Goal: Task Accomplishment & Management: Manage account settings

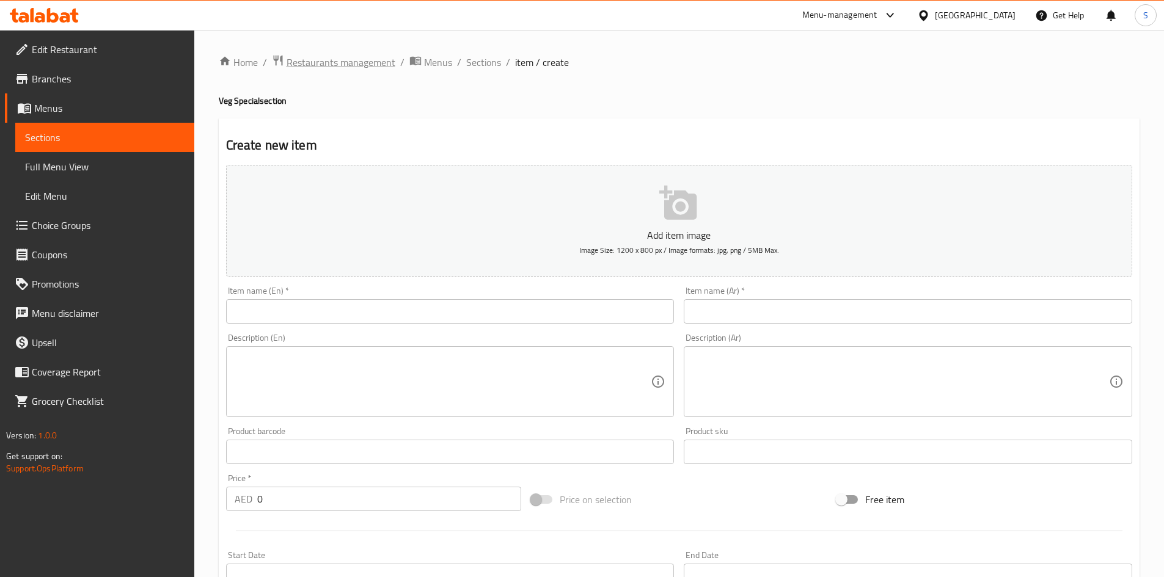
click at [348, 67] on span "Restaurants management" at bounding box center [341, 62] width 109 height 15
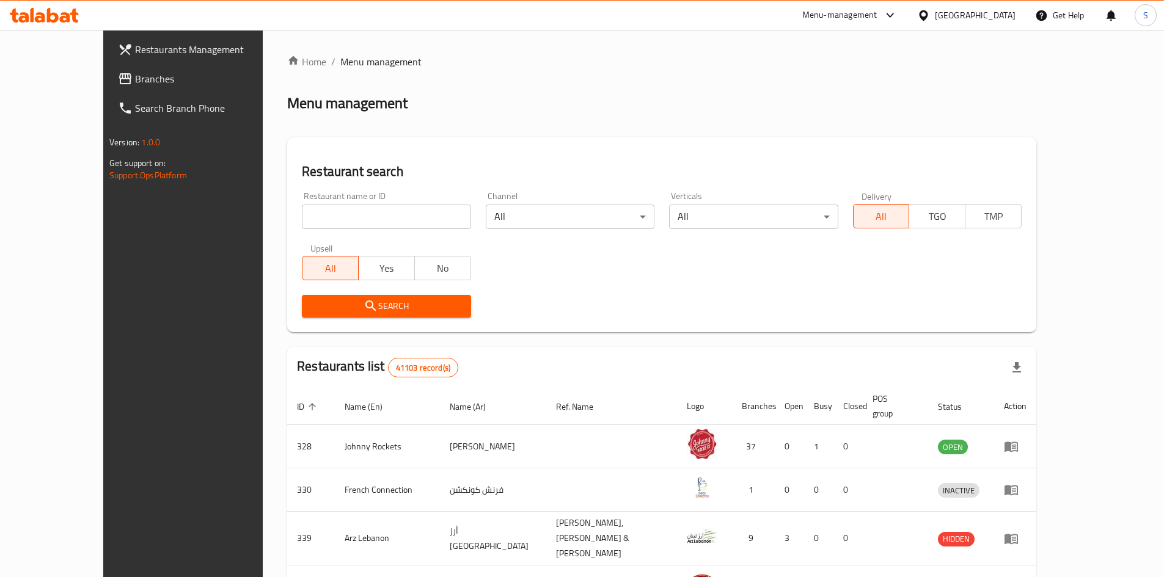
click at [135, 75] on span "Branches" at bounding box center [211, 78] width 153 height 15
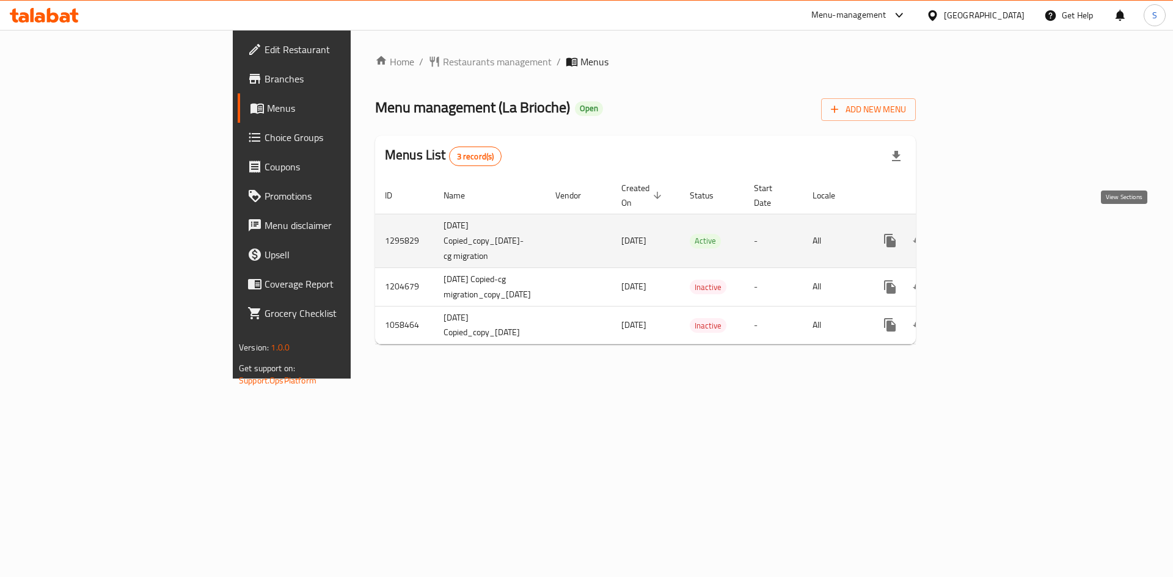
click at [993, 235] on link "enhanced table" at bounding box center [977, 240] width 29 height 29
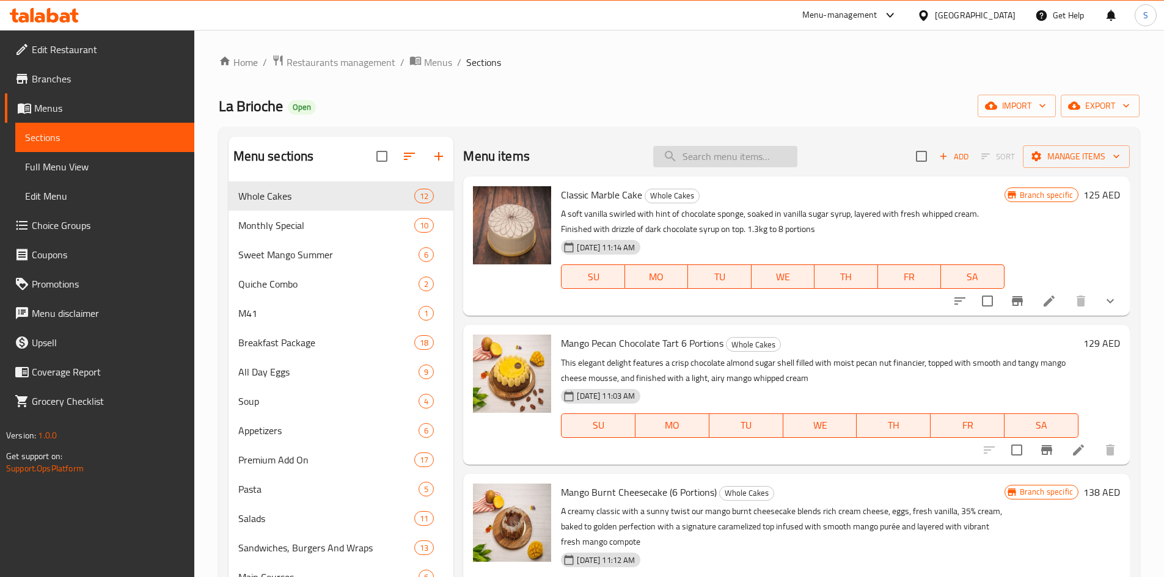
click at [732, 164] on input "search" at bounding box center [725, 156] width 144 height 21
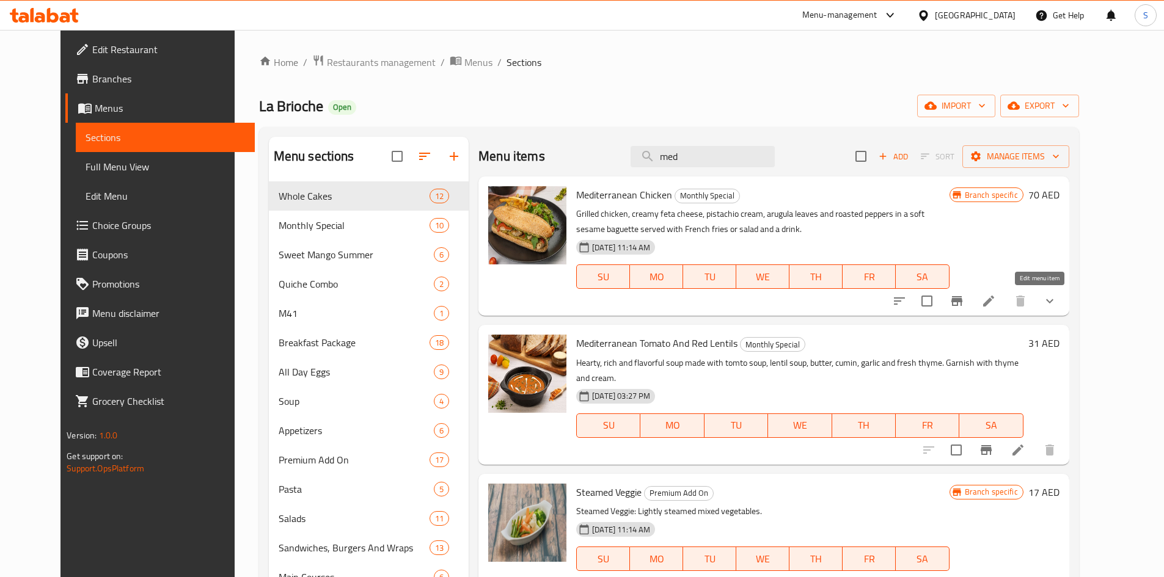
type input "med"
click at [996, 305] on icon at bounding box center [988, 301] width 15 height 15
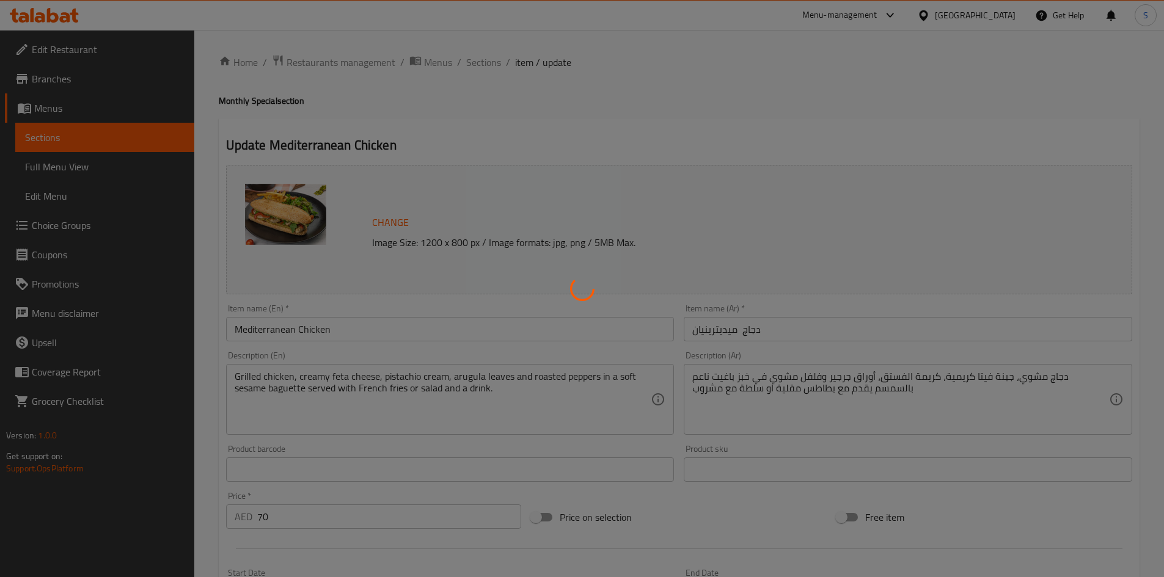
type input "إختيارك من"
type input "1"
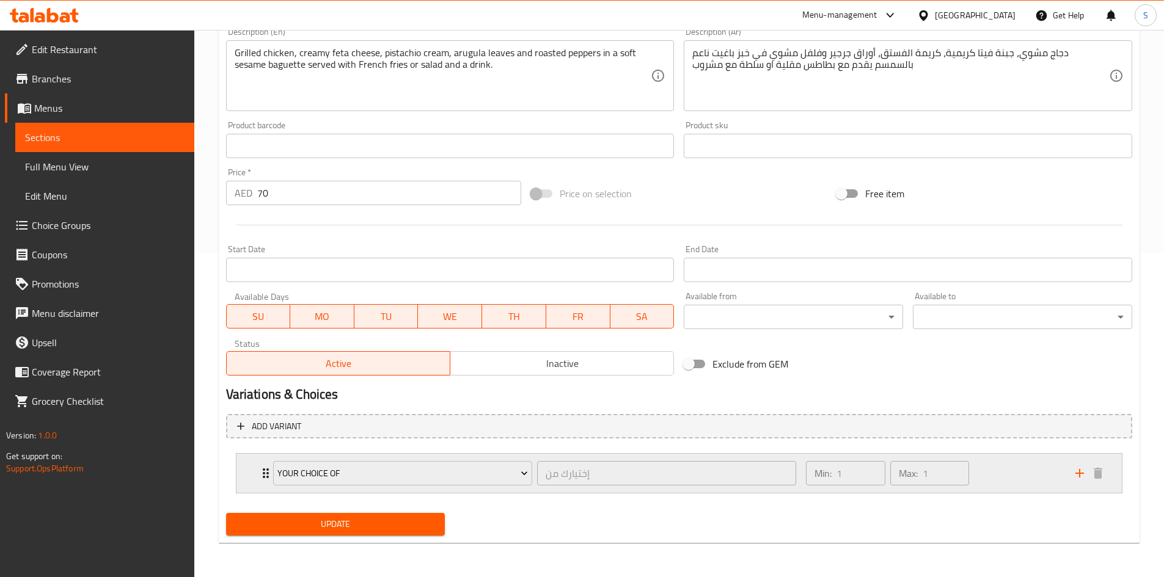
click at [250, 479] on div "Your Choice Of إختيارك من ​ Min: 1 ​ Max: 1 ​" at bounding box center [678, 473] width 885 height 39
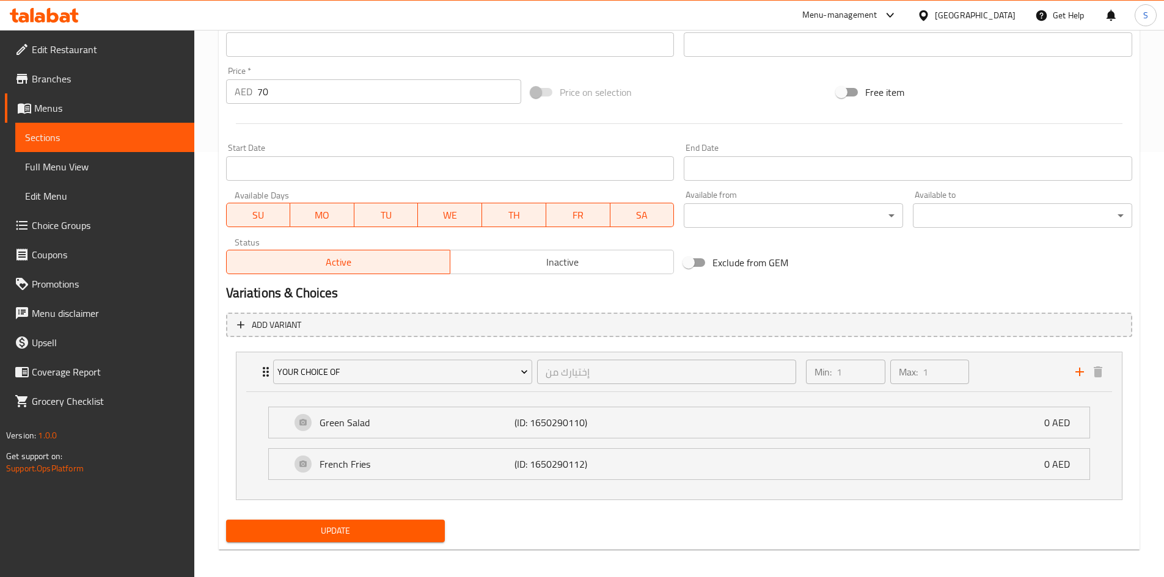
scroll to position [429, 0]
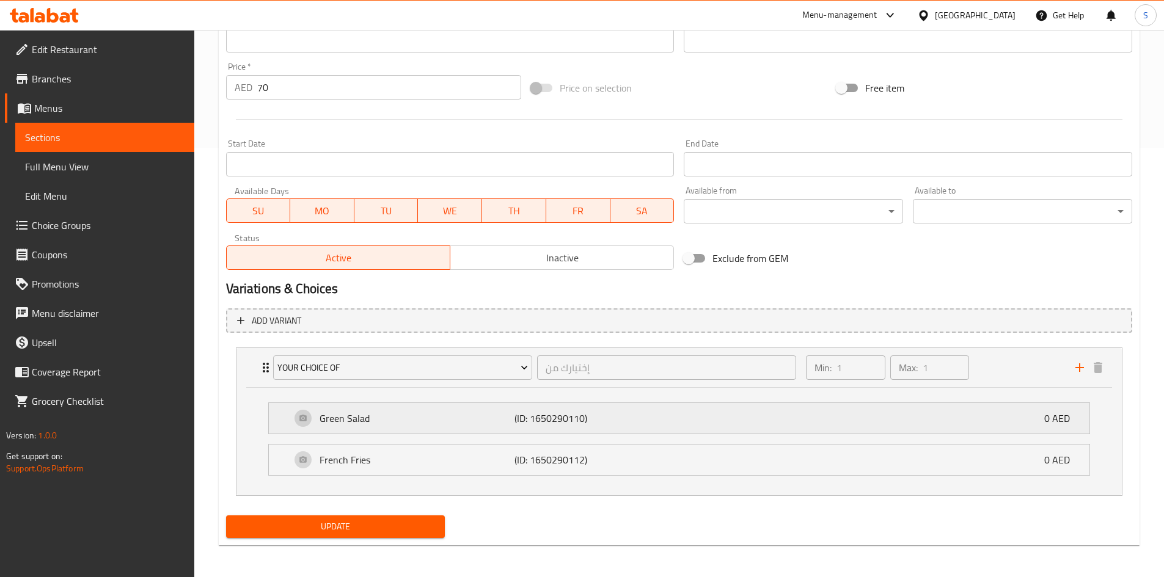
click at [447, 415] on p "Green Salad" at bounding box center [417, 418] width 195 height 15
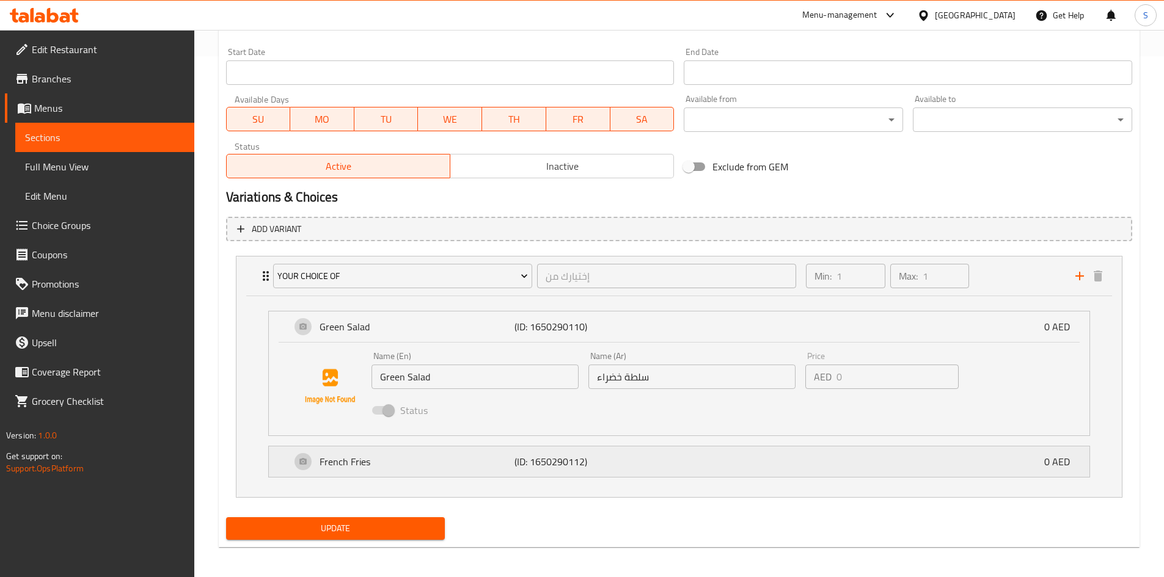
scroll to position [525, 0]
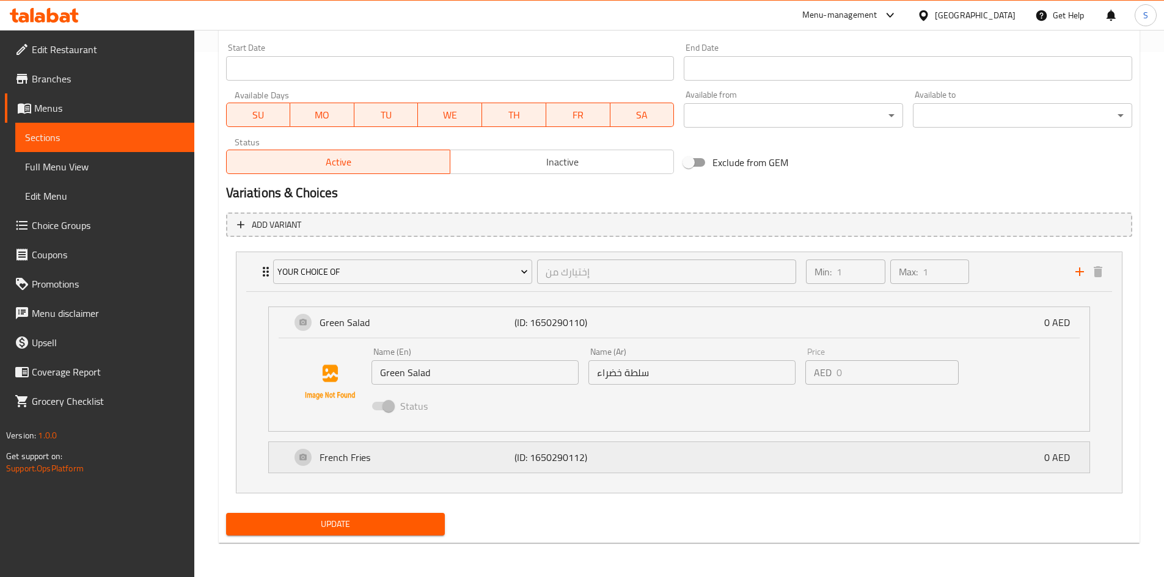
click at [439, 453] on p "French Fries" at bounding box center [417, 457] width 195 height 15
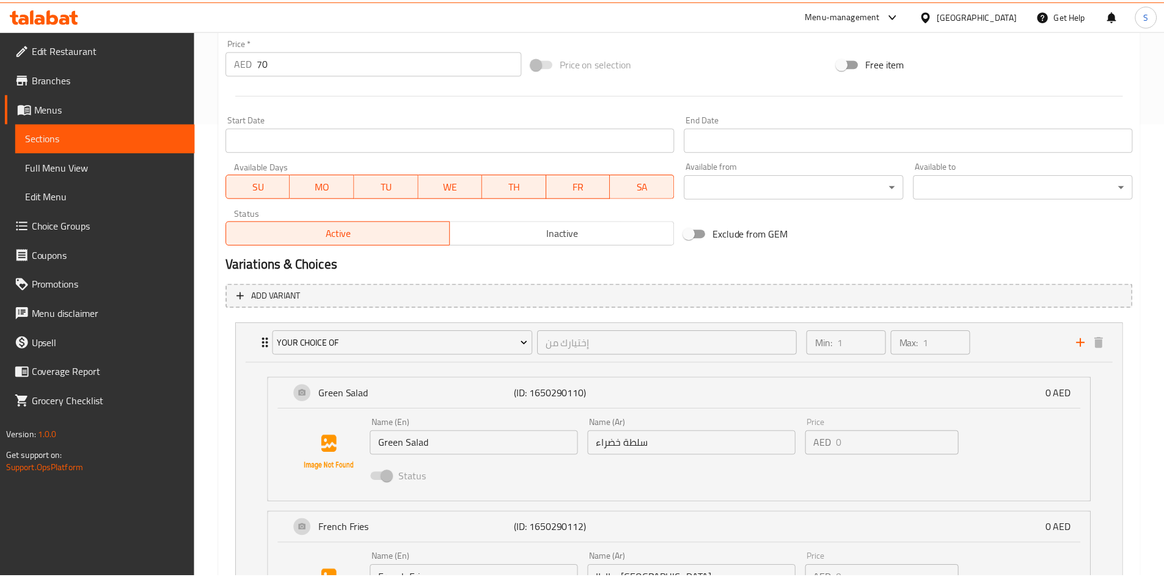
scroll to position [619, 0]
